Goal: Information Seeking & Learning: Learn about a topic

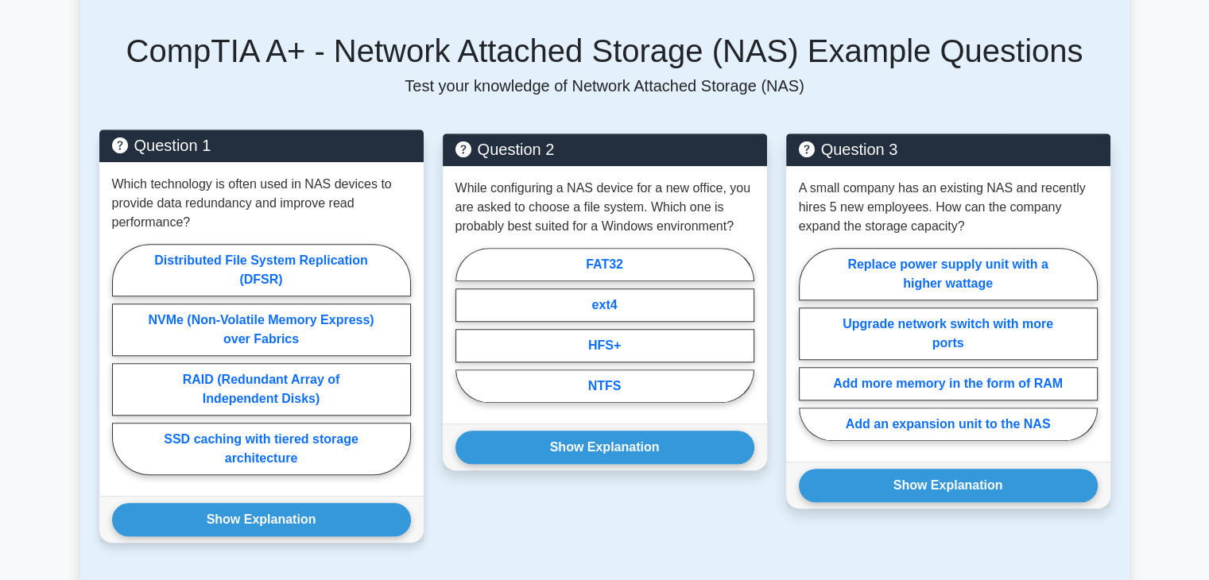
scroll to position [1280, 0]
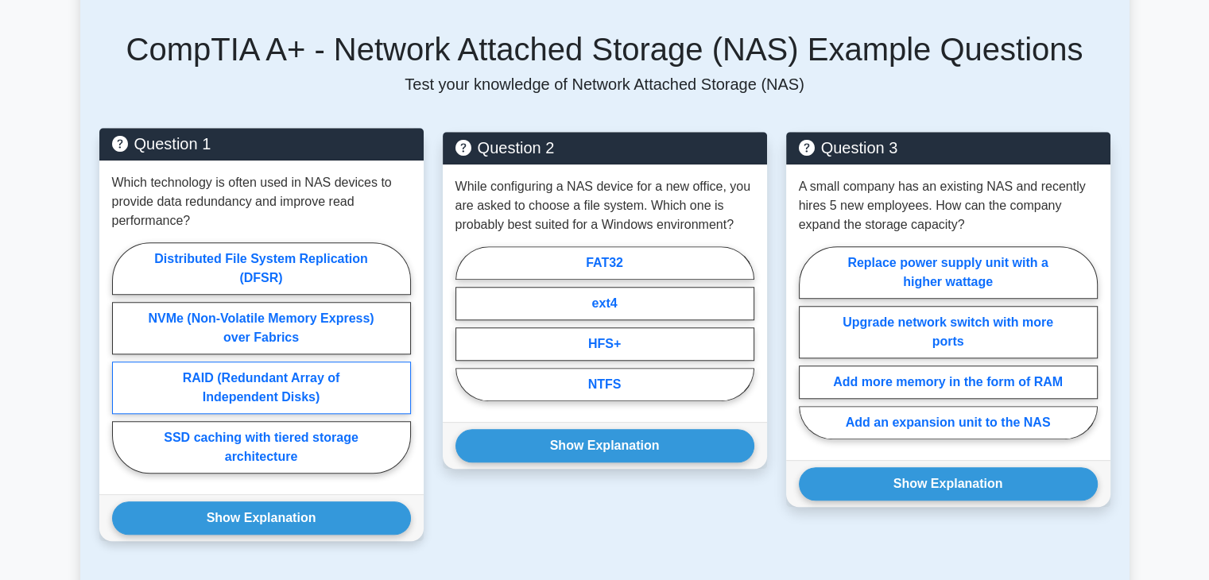
click at [318, 387] on label "RAID (Redundant Array of Independent Disks)" at bounding box center [261, 388] width 299 height 52
click at [122, 368] on input "RAID (Redundant Array of Independent Disks)" at bounding box center [117, 363] width 10 height 10
radio input "true"
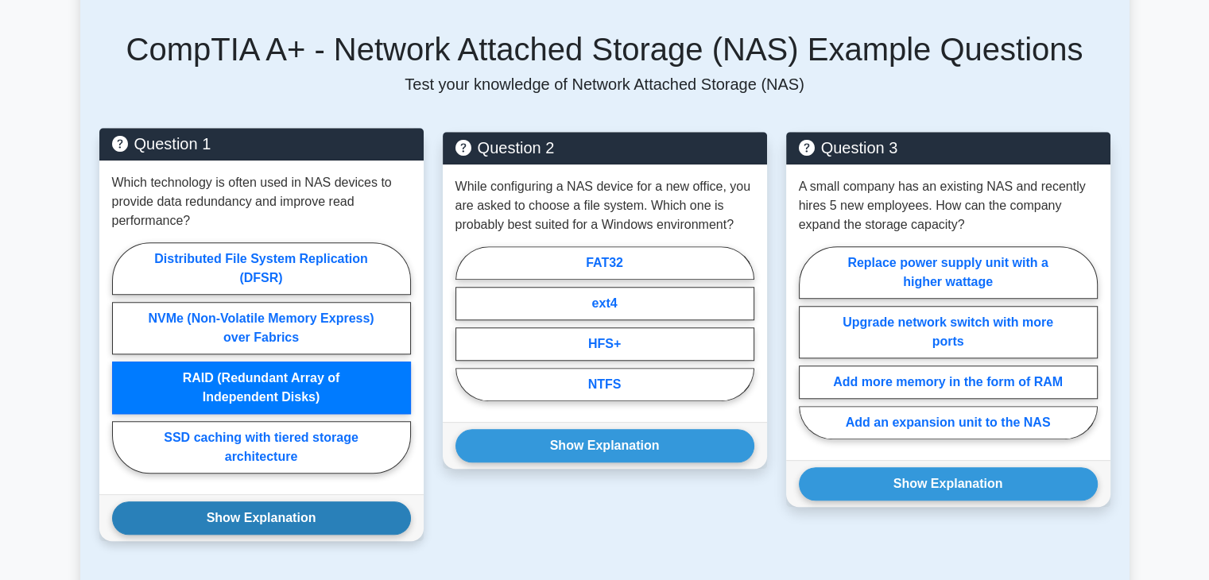
click at [320, 512] on button "Show Explanation" at bounding box center [261, 518] width 299 height 33
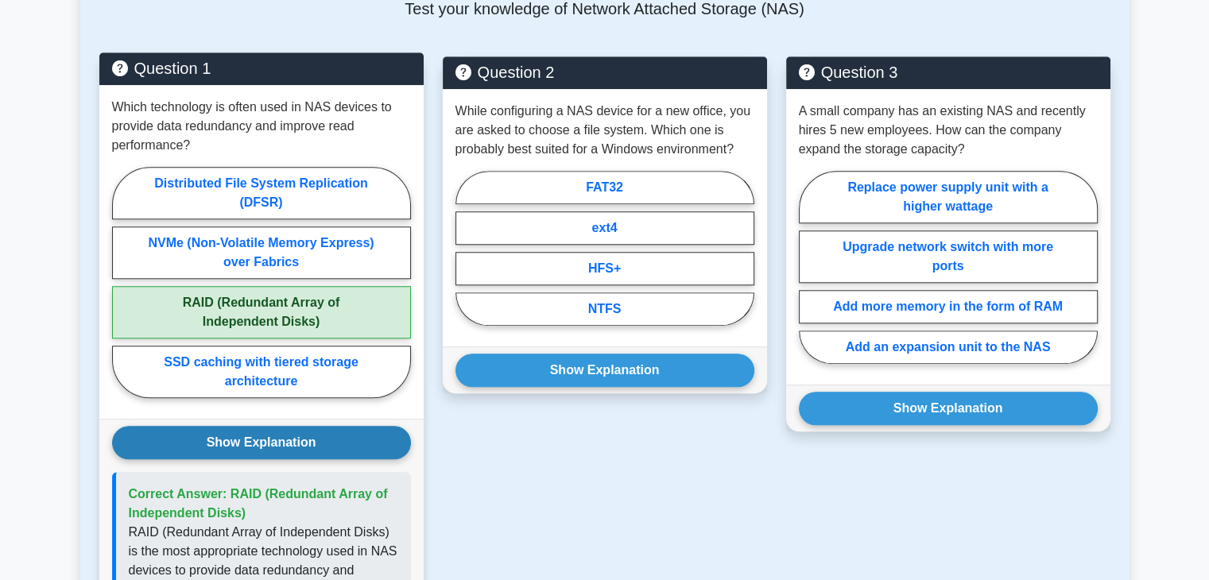
scroll to position [1317, 0]
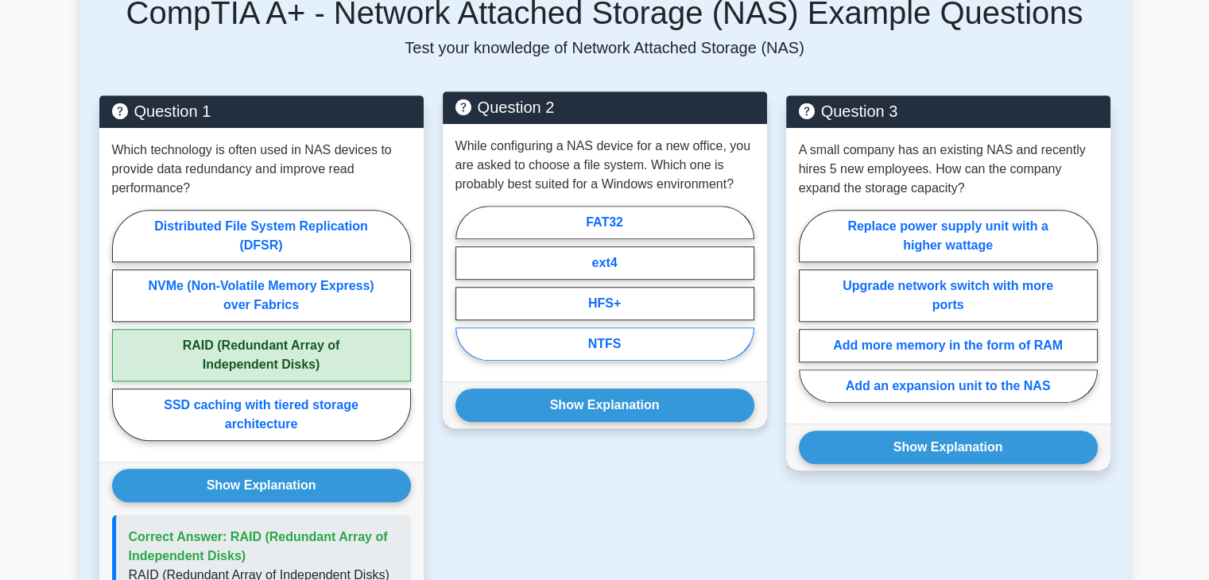
click at [634, 338] on label "NTFS" at bounding box center [605, 344] width 299 height 33
click at [466, 293] on input "NTFS" at bounding box center [461, 288] width 10 height 10
radio input "true"
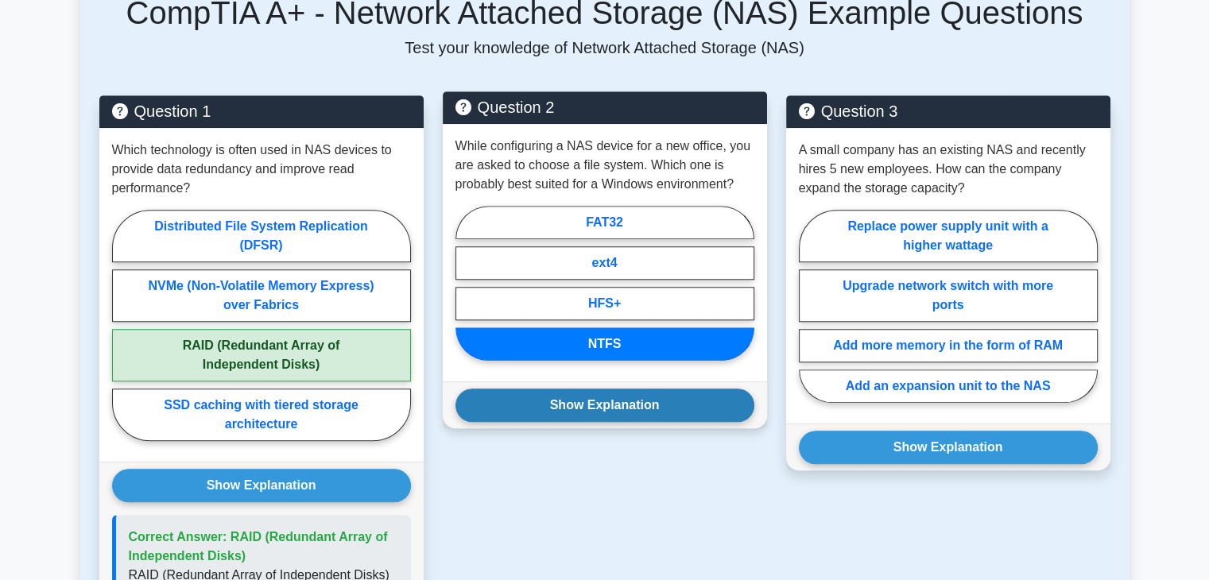
click at [639, 406] on button "Show Explanation" at bounding box center [605, 405] width 299 height 33
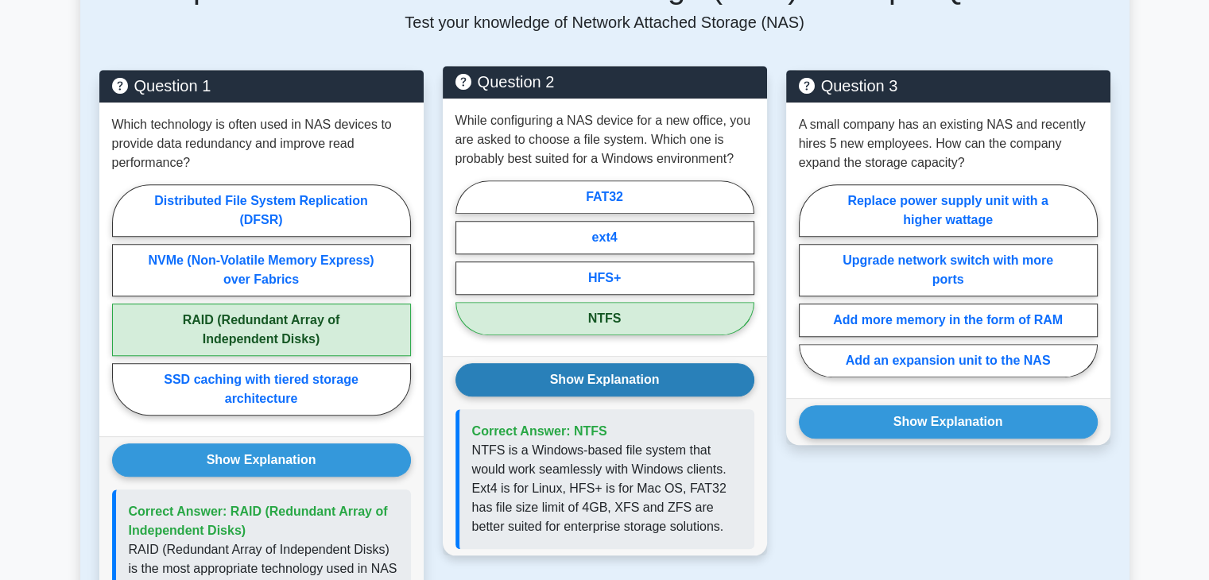
scroll to position [1343, 0]
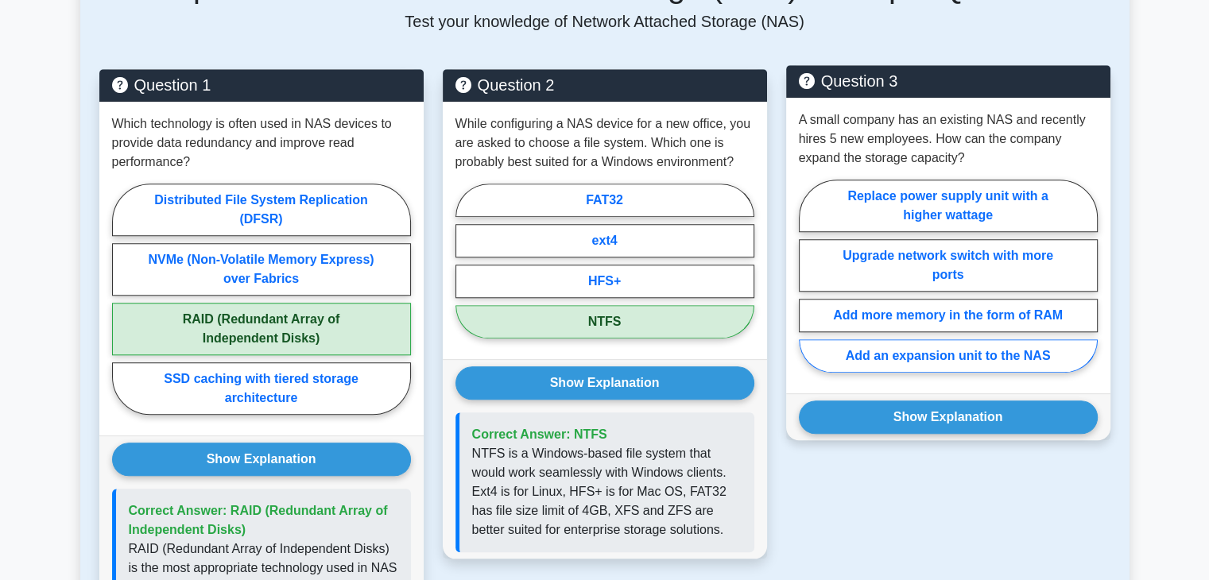
click at [896, 367] on label "Add an expansion unit to the NAS" at bounding box center [948, 356] width 299 height 33
click at [809, 286] on input "Add an expansion unit to the NAS" at bounding box center [804, 281] width 10 height 10
radio input "true"
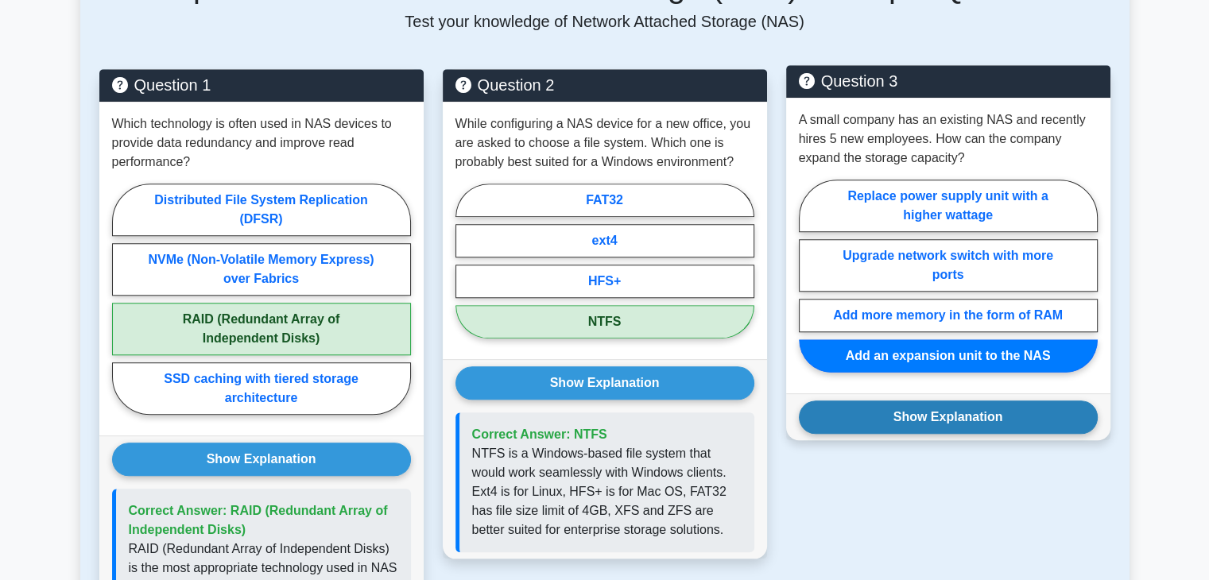
click at [905, 417] on button "Show Explanation" at bounding box center [948, 417] width 299 height 33
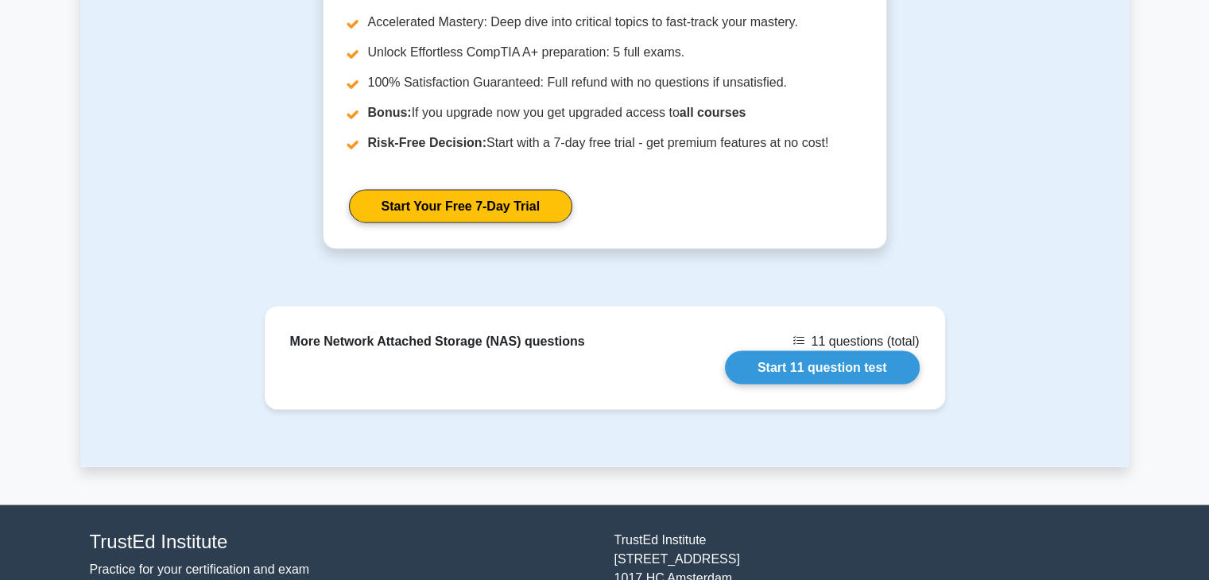
scroll to position [2824, 0]
